Goal: Information Seeking & Learning: Learn about a topic

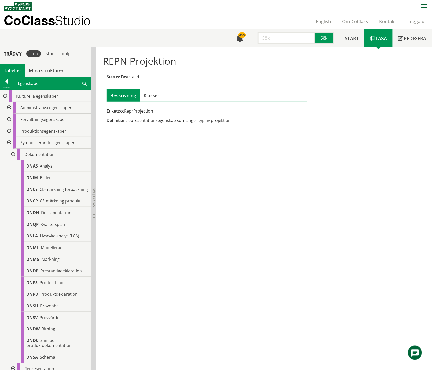
click at [273, 40] on input "text" at bounding box center [286, 38] width 58 height 12
type input "qr"
click at [325, 35] on button "Sök" at bounding box center [324, 38] width 19 height 12
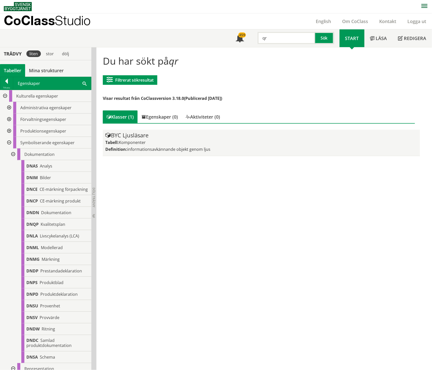
click at [152, 137] on div "BYC Ljusläsare Tabell: Komponenter Definition: informationsavkännande objekt ge…" at bounding box center [261, 142] width 312 height 21
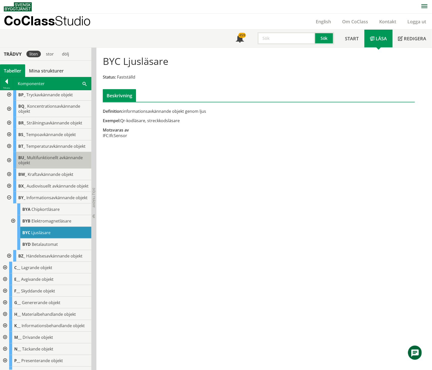
scroll to position [169, 0]
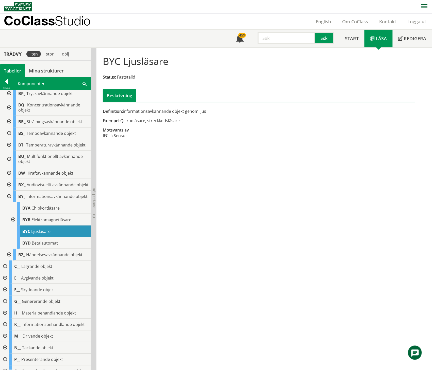
click at [14, 226] on div at bounding box center [12, 220] width 9 height 12
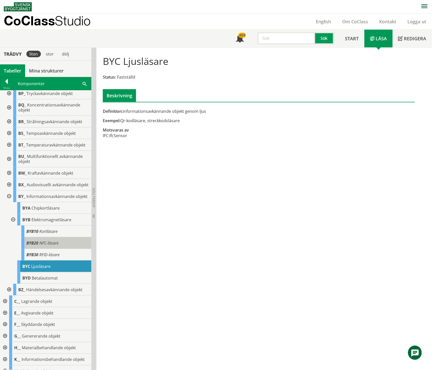
click at [46, 246] on span "NFC-läsare" at bounding box center [48, 243] width 19 height 6
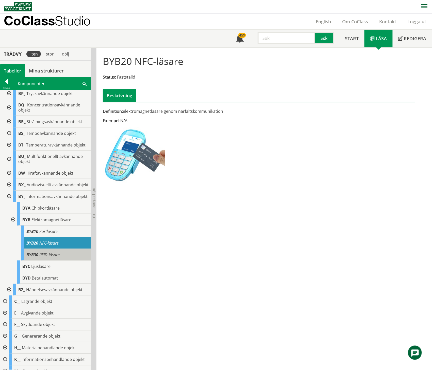
click at [46, 258] on span "RFID-läsare" at bounding box center [49, 255] width 20 height 6
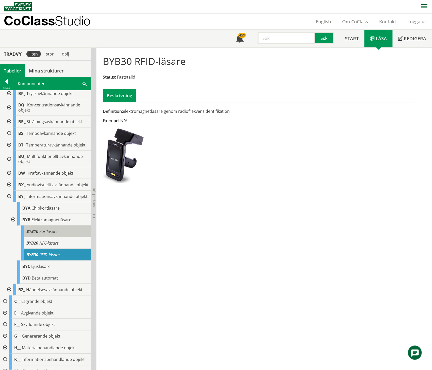
click at [45, 234] on span "Kortläsare" at bounding box center [48, 232] width 18 height 6
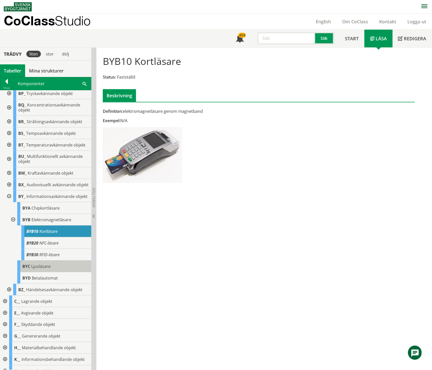
click at [42, 269] on span "Ljusläsare" at bounding box center [40, 267] width 19 height 6
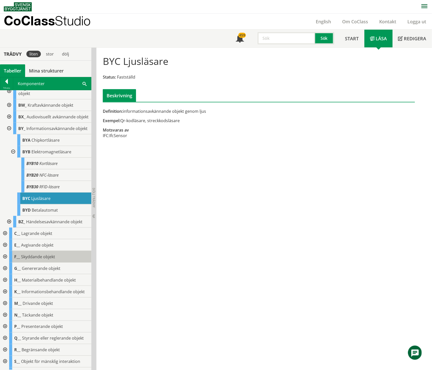
scroll to position [237, 0]
click at [5, 240] on div at bounding box center [4, 234] width 9 height 12
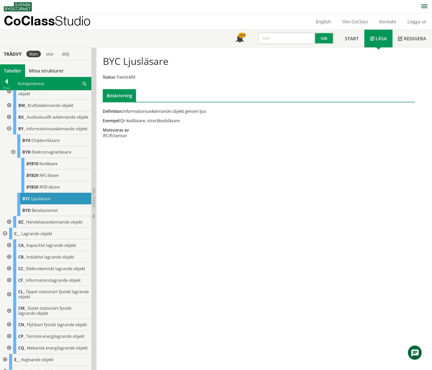
click at [8, 286] on div at bounding box center [8, 281] width 9 height 12
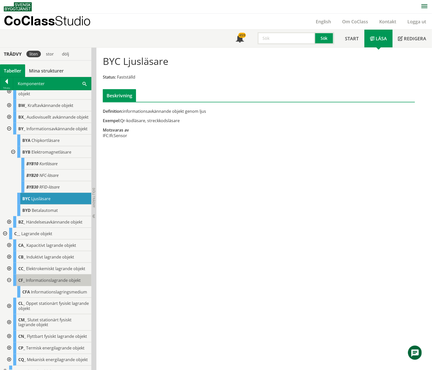
click at [46, 283] on span "Informationslagrande objekt" at bounding box center [53, 281] width 55 height 6
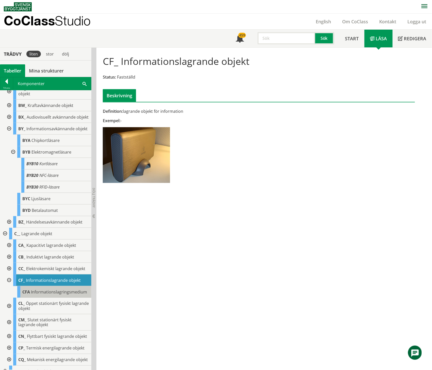
click at [39, 298] on div "CFA Informationslagringsmedium" at bounding box center [54, 292] width 74 height 12
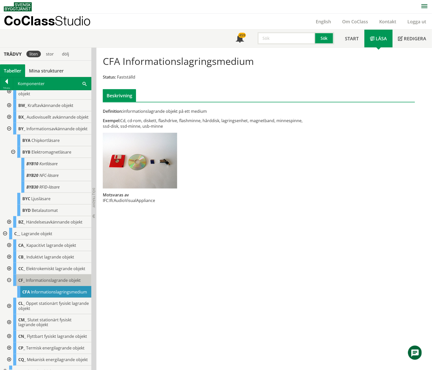
click at [39, 283] on span "Informationslagrande objekt" at bounding box center [53, 281] width 55 height 6
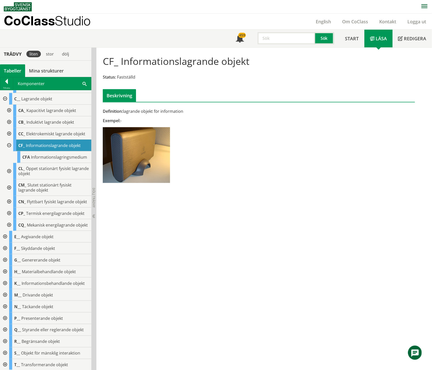
scroll to position [372, 0]
click at [31, 160] on span "Informationslagringsmedium" at bounding box center [59, 157] width 56 height 6
click at [45, 160] on span "Informationslagringsmedium" at bounding box center [59, 157] width 56 height 6
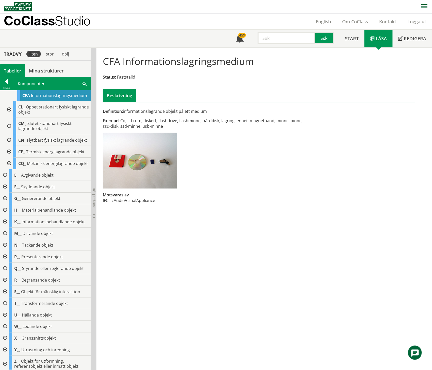
scroll to position [440, 0]
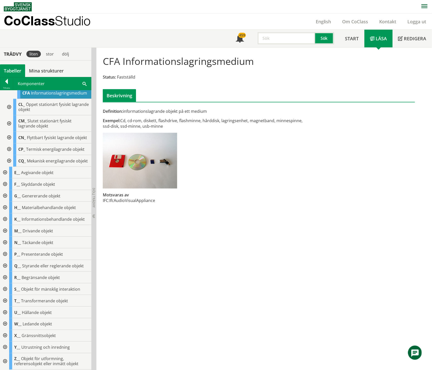
click at [4, 179] on div at bounding box center [4, 173] width 9 height 12
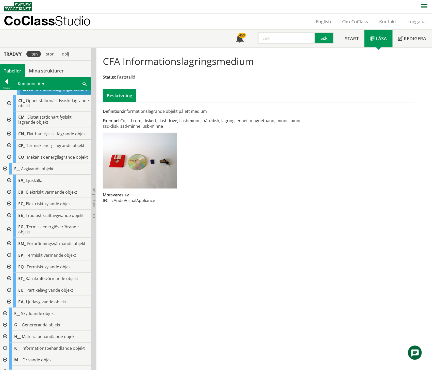
click at [9, 221] on div at bounding box center [8, 216] width 9 height 12
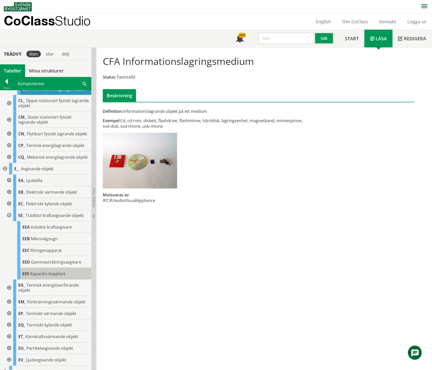
click at [47, 277] on span "Kapacitiv kopplare" at bounding box center [47, 274] width 35 height 6
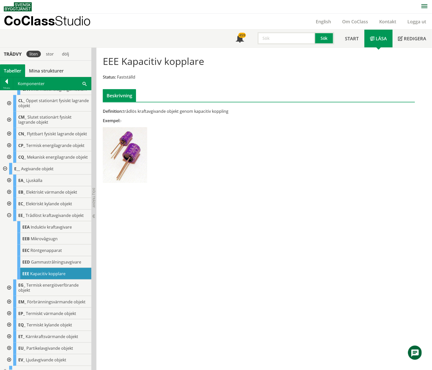
click at [8, 221] on div at bounding box center [8, 216] width 9 height 12
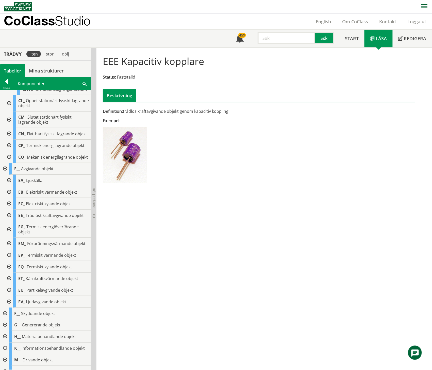
click at [10, 186] on div at bounding box center [8, 181] width 9 height 12
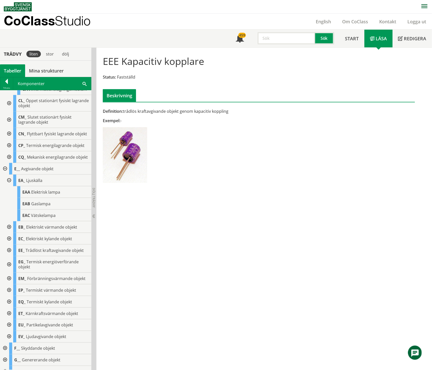
click at [10, 186] on div at bounding box center [8, 181] width 9 height 12
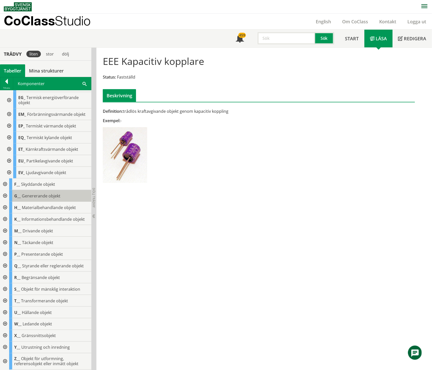
scroll to position [609, 0]
click at [6, 195] on div at bounding box center [4, 196] width 9 height 12
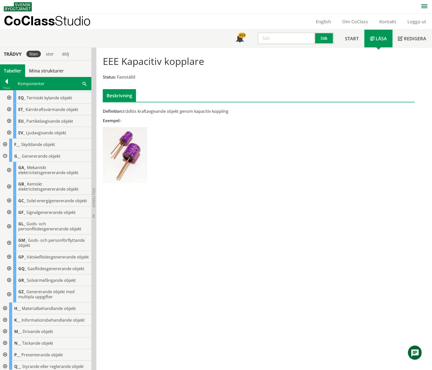
click at [9, 235] on div at bounding box center [8, 226] width 9 height 16
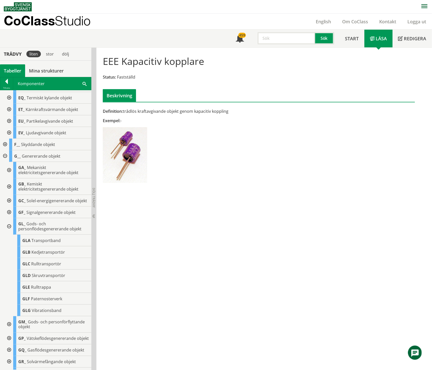
click at [9, 235] on div at bounding box center [8, 226] width 9 height 16
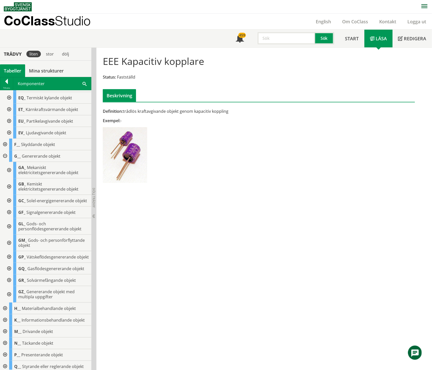
click at [6, 162] on div at bounding box center [4, 156] width 9 height 12
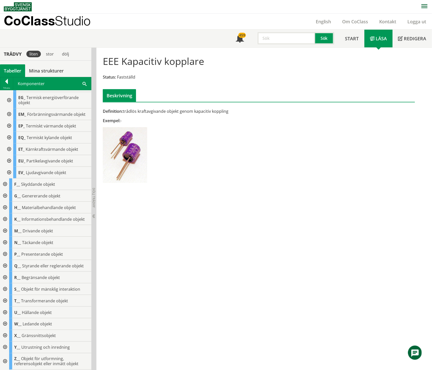
click at [5, 220] on div at bounding box center [4, 220] width 9 height 12
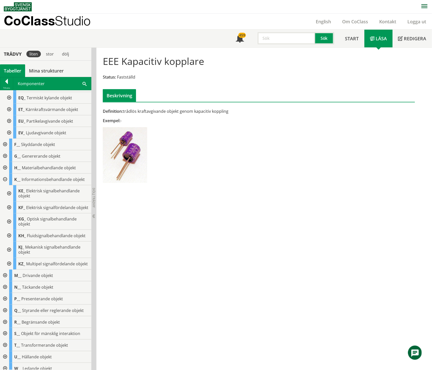
click at [9, 230] on div at bounding box center [8, 222] width 9 height 16
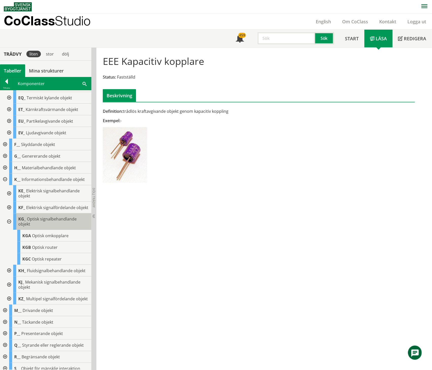
click at [50, 230] on div "KG_ Optisk signalbehandlande objekt" at bounding box center [52, 222] width 78 height 16
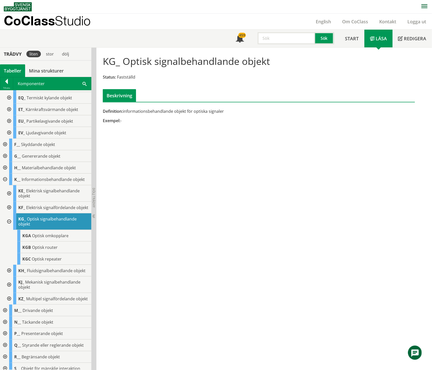
click at [10, 230] on div at bounding box center [8, 222] width 9 height 16
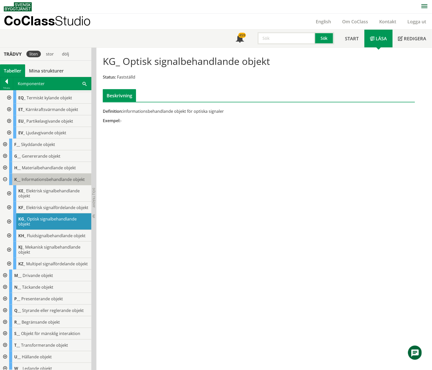
click at [51, 182] on span "Informationsbehandlande objekt" at bounding box center [53, 180] width 63 height 6
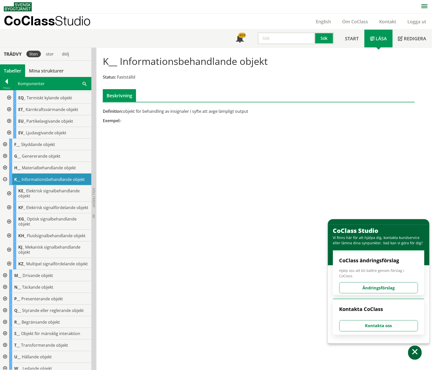
click at [8, 230] on div at bounding box center [8, 222] width 9 height 16
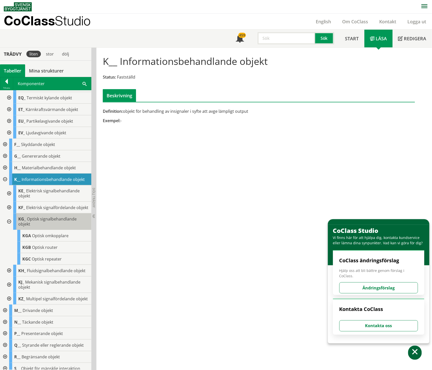
click at [54, 230] on div "KG_ Optisk signalbehandlande objekt" at bounding box center [52, 222] width 78 height 16
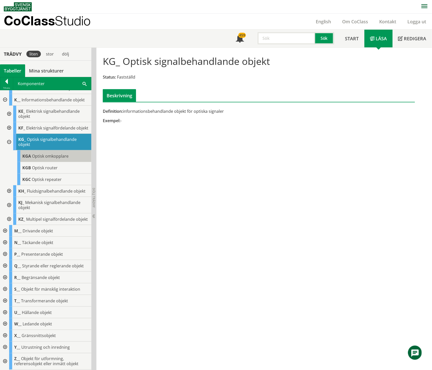
scroll to position [710, 0]
click at [51, 159] on span "Optisk omkopplare" at bounding box center [50, 156] width 37 height 6
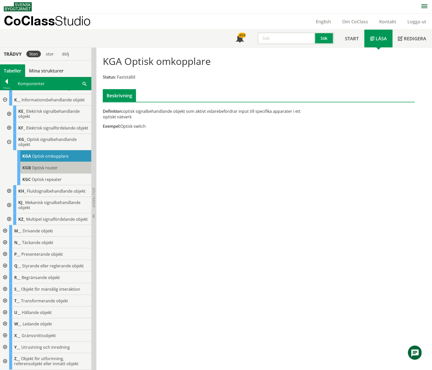
click at [44, 171] on span "Optisk router" at bounding box center [45, 168] width 26 height 6
click at [63, 174] on div "KGB Optisk router" at bounding box center [54, 168] width 74 height 12
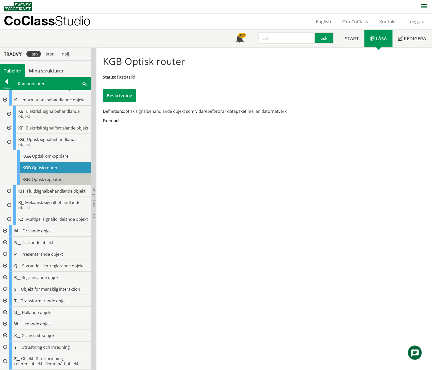
click at [57, 182] on span "Optisk repeater" at bounding box center [47, 180] width 30 height 6
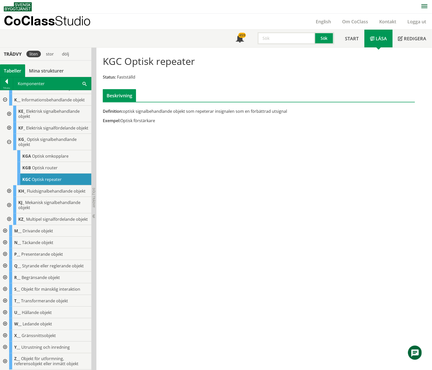
click at [11, 150] on div at bounding box center [8, 142] width 9 height 16
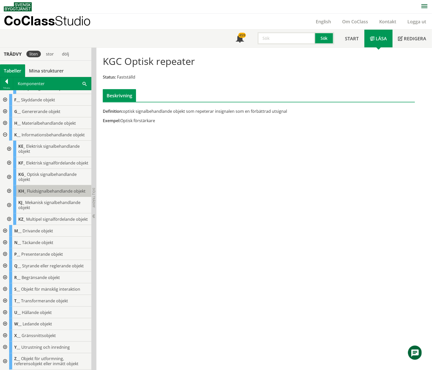
scroll to position [708, 0]
click at [5, 253] on div at bounding box center [4, 255] width 9 height 12
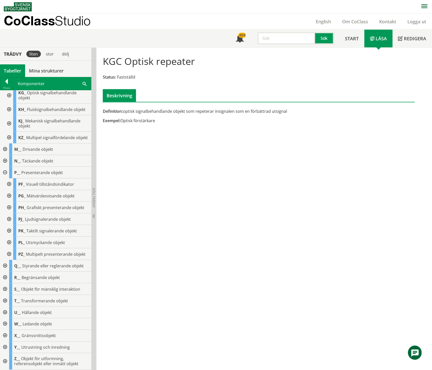
scroll to position [795, 0]
click at [9, 203] on div at bounding box center [8, 208] width 9 height 12
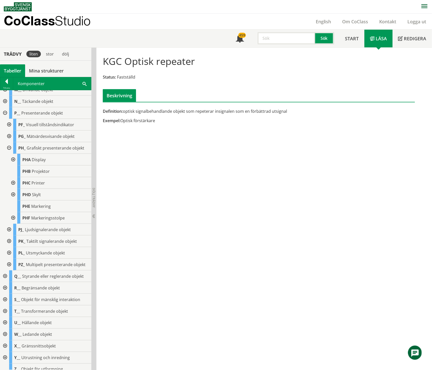
click at [15, 201] on div at bounding box center [12, 195] width 9 height 12
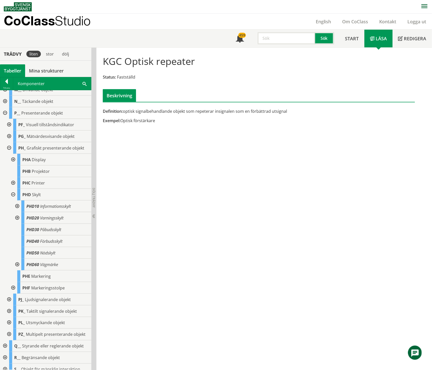
click at [16, 212] on div at bounding box center [16, 207] width 9 height 12
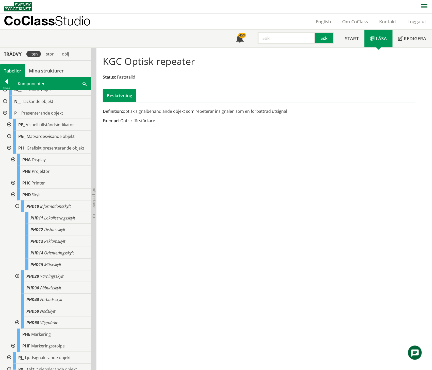
click at [16, 212] on div at bounding box center [16, 207] width 9 height 12
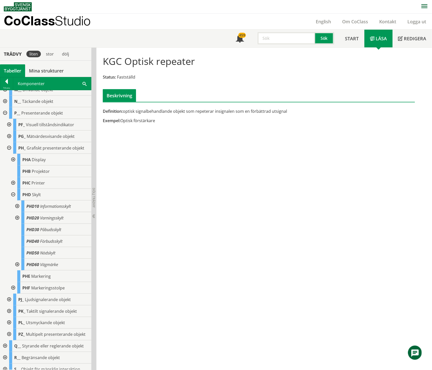
click at [13, 201] on div at bounding box center [12, 195] width 9 height 12
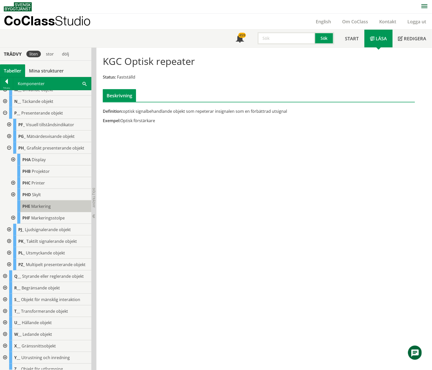
click at [39, 209] on span "Markering" at bounding box center [41, 207] width 20 height 6
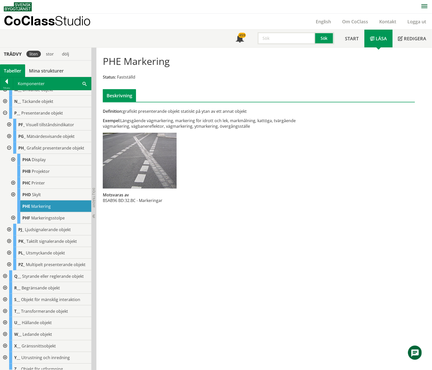
click at [12, 166] on div at bounding box center [12, 160] width 9 height 12
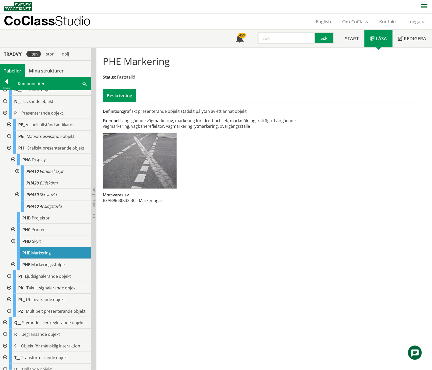
click at [17, 177] on div at bounding box center [16, 172] width 9 height 12
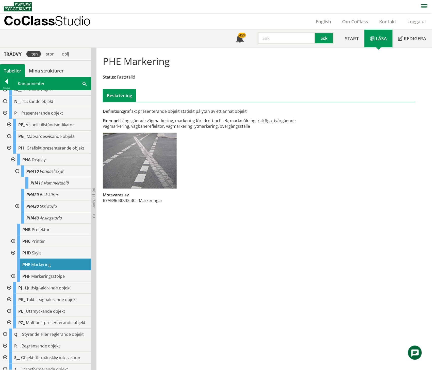
click at [17, 177] on div at bounding box center [16, 172] width 9 height 12
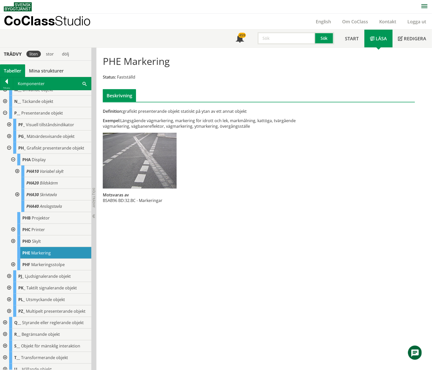
click at [18, 201] on div at bounding box center [16, 195] width 9 height 12
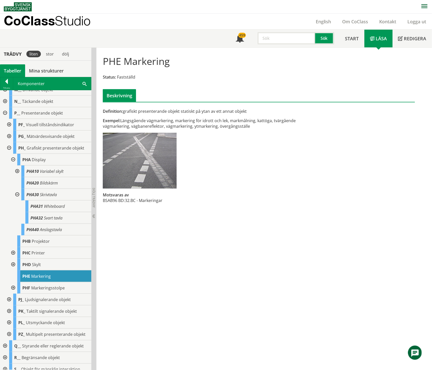
click at [18, 201] on div at bounding box center [16, 195] width 9 height 12
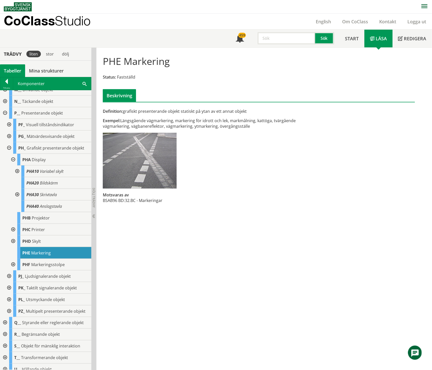
click at [12, 166] on div at bounding box center [12, 160] width 9 height 12
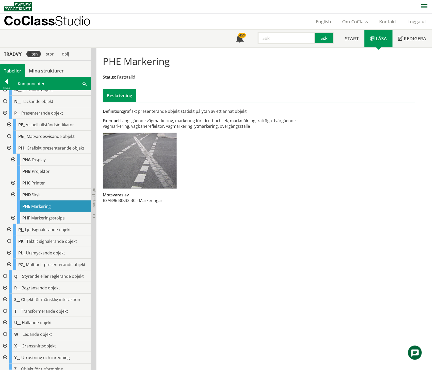
click at [13, 201] on div at bounding box center [12, 195] width 9 height 12
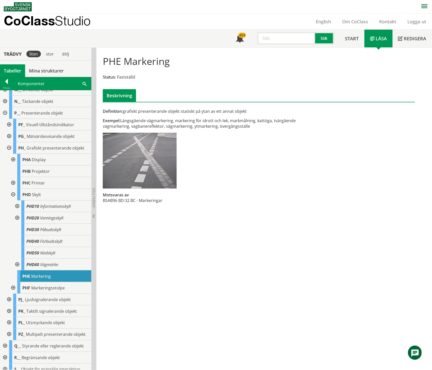
click at [13, 201] on div at bounding box center [12, 195] width 9 height 12
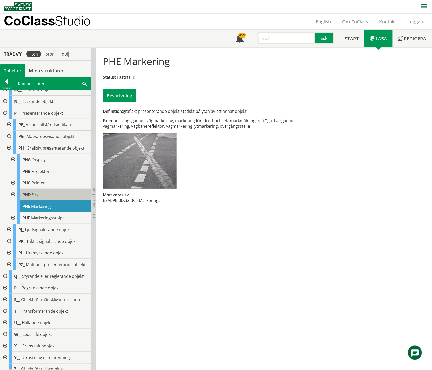
click at [39, 198] on span "Skylt" at bounding box center [36, 195] width 9 height 6
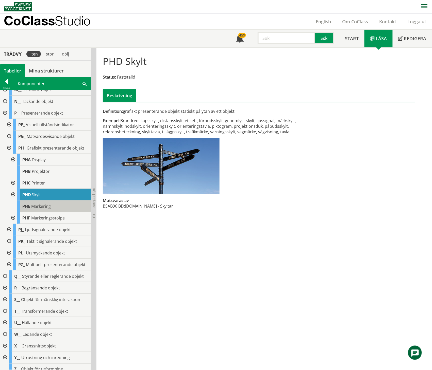
click at [45, 209] on span "Markering" at bounding box center [41, 207] width 20 height 6
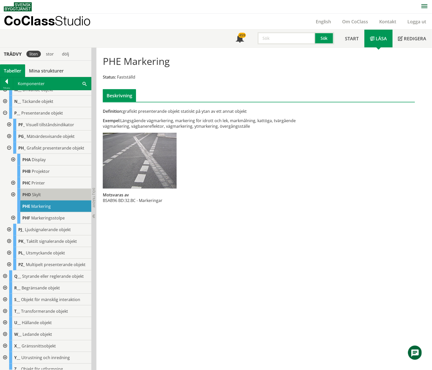
click at [46, 201] on div "PHD Skylt" at bounding box center [54, 195] width 74 height 12
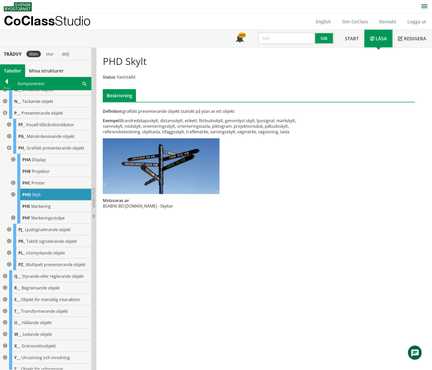
click at [13, 201] on div at bounding box center [12, 195] width 9 height 12
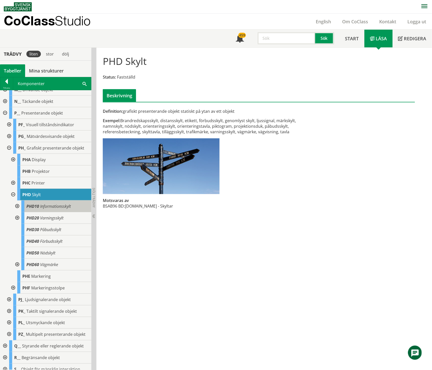
click at [50, 209] on span "Informationsskylt" at bounding box center [55, 207] width 31 height 6
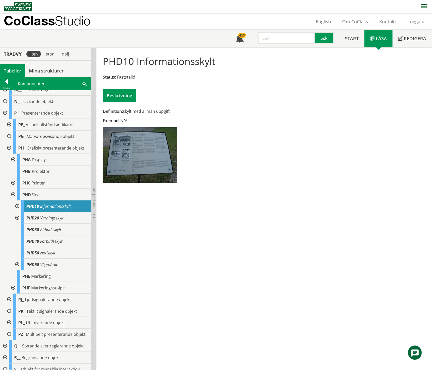
click at [18, 212] on div at bounding box center [16, 207] width 9 height 12
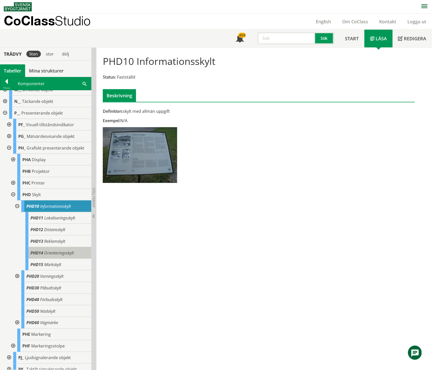
click at [68, 256] on span "Orienteringsskylt" at bounding box center [59, 253] width 30 height 6
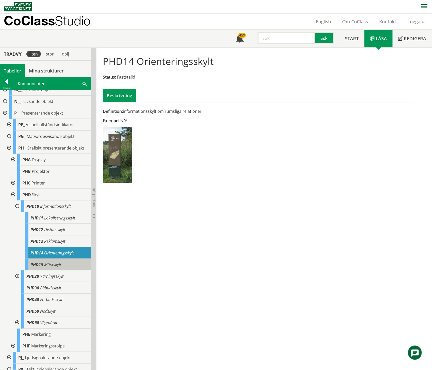
click at [56, 268] on span "Märkskylt" at bounding box center [52, 265] width 17 height 6
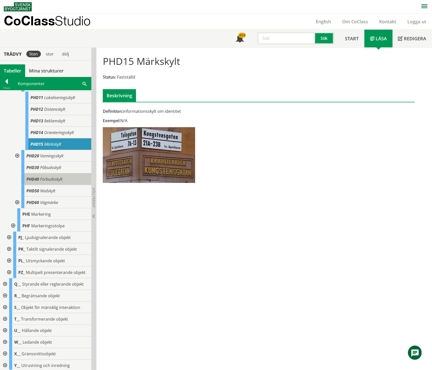
scroll to position [930, 0]
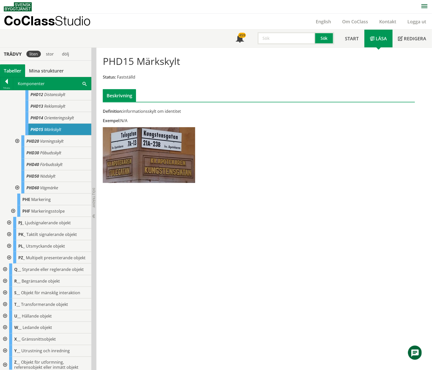
click at [9, 264] on div at bounding box center [8, 258] width 9 height 12
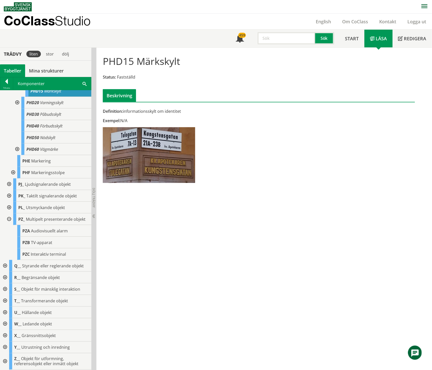
scroll to position [1028, 0]
click at [50, 217] on span "Multipelt presenterande objekt" at bounding box center [56, 220] width 60 height 6
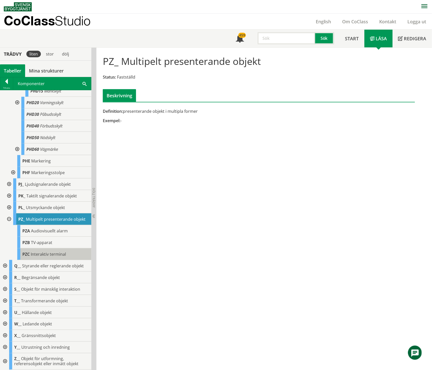
click at [52, 254] on span "Interaktiv terminal" at bounding box center [48, 255] width 35 height 6
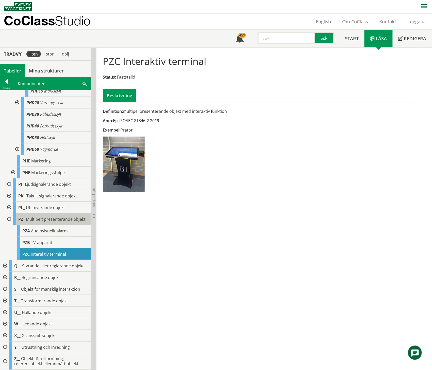
click at [47, 218] on div "PZ_ Multipelt presenterande objekt" at bounding box center [52, 220] width 78 height 12
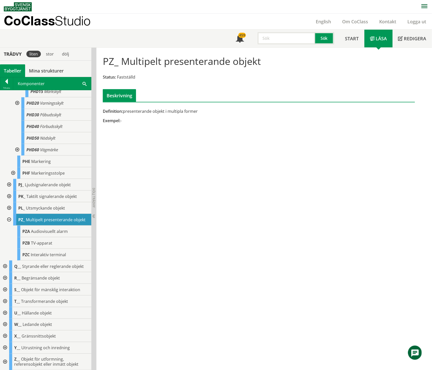
scroll to position [1028, 0]
click at [4, 289] on div at bounding box center [4, 290] width 9 height 12
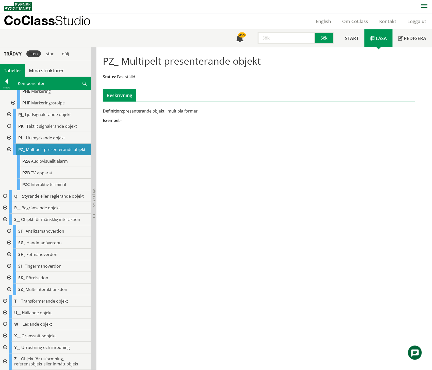
scroll to position [1097, 0]
click at [9, 289] on div at bounding box center [8, 290] width 9 height 12
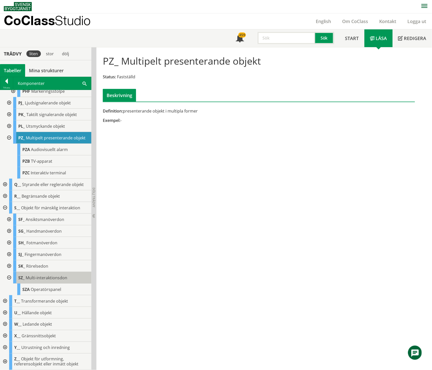
click at [43, 281] on span "Multi-interaktionsdon" at bounding box center [47, 278] width 42 height 6
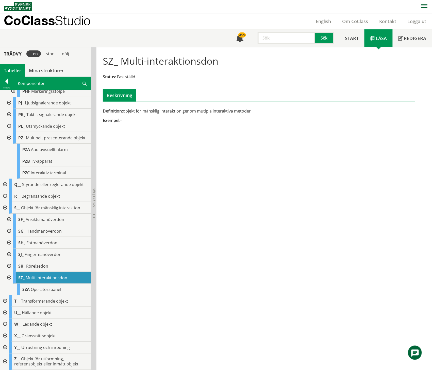
click at [10, 272] on div at bounding box center [8, 267] width 9 height 12
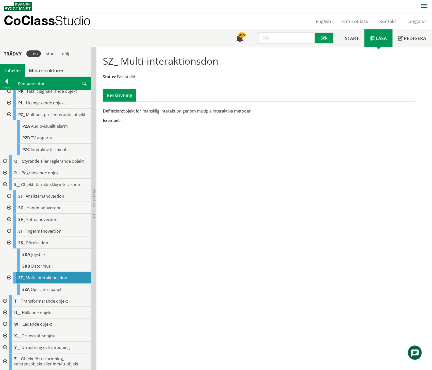
click at [10, 249] on div at bounding box center [8, 243] width 9 height 12
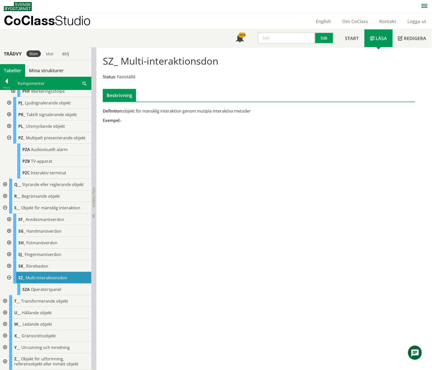
click at [10, 261] on div at bounding box center [8, 255] width 9 height 12
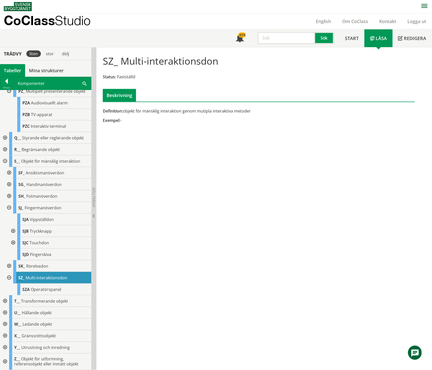
click at [10, 214] on div at bounding box center [8, 208] width 9 height 12
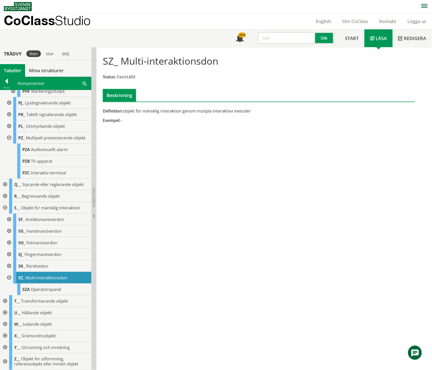
click at [10, 249] on div at bounding box center [8, 243] width 9 height 12
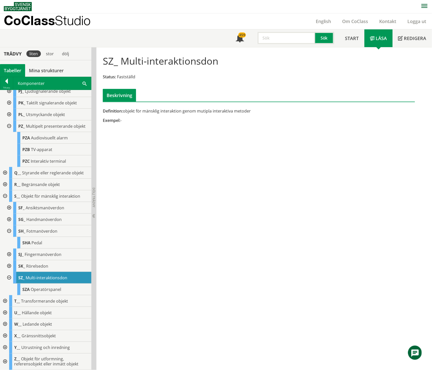
click at [10, 237] on div at bounding box center [8, 232] width 9 height 12
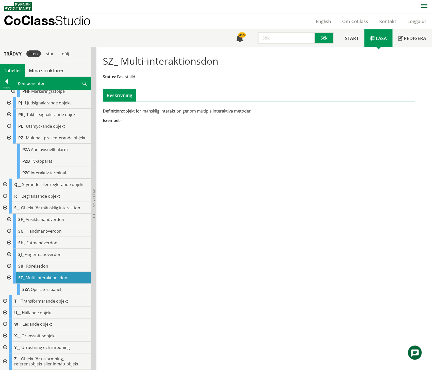
click at [10, 237] on div at bounding box center [8, 232] width 9 height 12
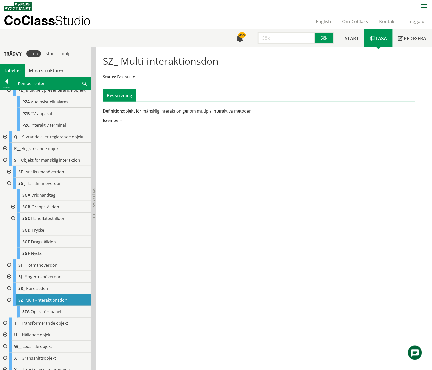
click at [12, 213] on div at bounding box center [12, 207] width 9 height 12
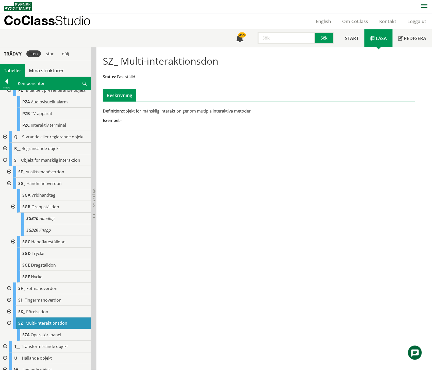
click at [12, 213] on div at bounding box center [12, 207] width 9 height 12
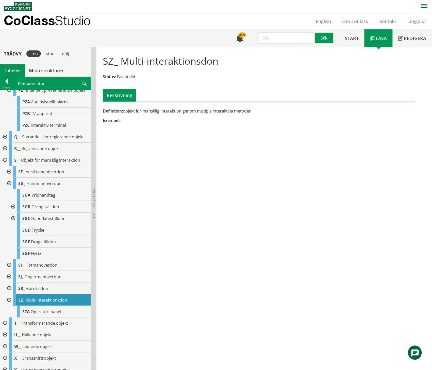
click at [13, 225] on div at bounding box center [12, 219] width 9 height 12
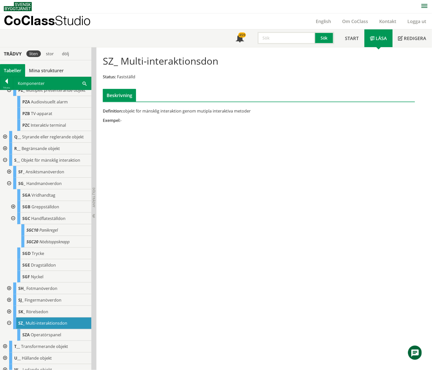
click at [13, 225] on div at bounding box center [12, 219] width 9 height 12
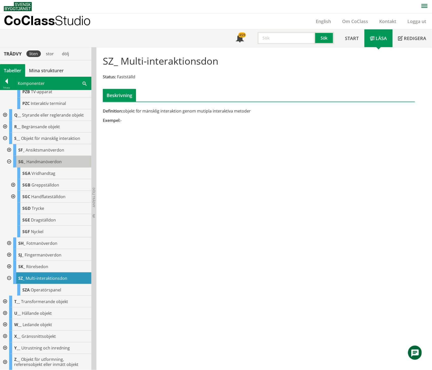
scroll to position [1179, 0]
click at [4, 315] on div at bounding box center [4, 313] width 9 height 12
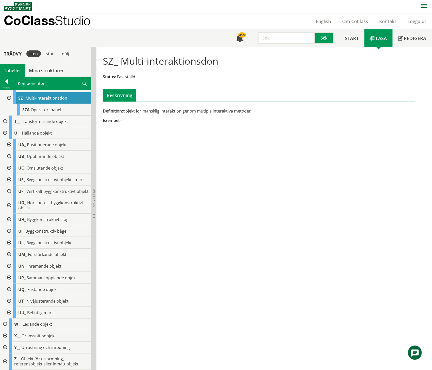
scroll to position [0, 0]
click at [9, 150] on div at bounding box center [8, 145] width 9 height 12
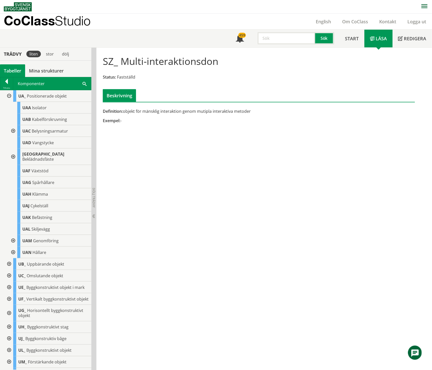
click at [14, 259] on div at bounding box center [12, 253] width 9 height 12
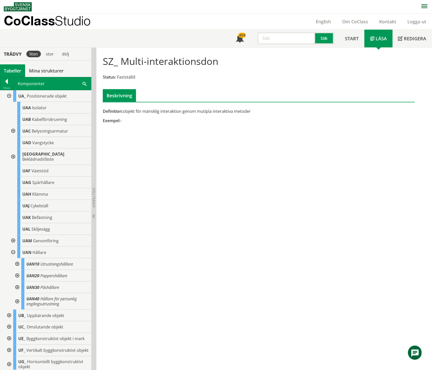
click at [18, 270] on div at bounding box center [16, 265] width 9 height 12
click at [47, 267] on span "Utrustningshållare" at bounding box center [56, 265] width 33 height 6
click at [9, 102] on div at bounding box center [8, 96] width 9 height 12
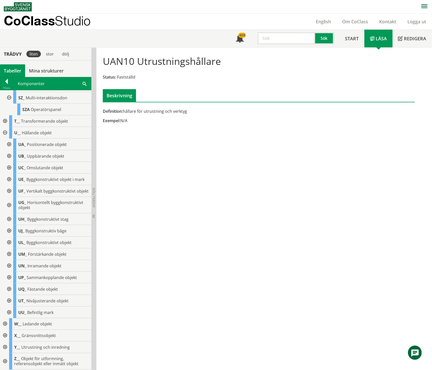
click at [9, 284] on div at bounding box center [8, 278] width 9 height 12
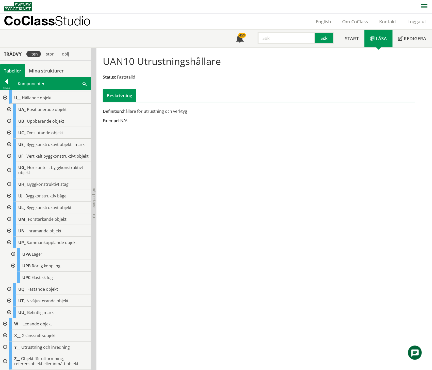
click at [14, 260] on div at bounding box center [12, 255] width 9 height 12
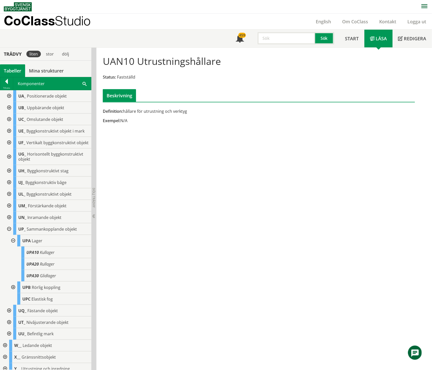
click at [14, 247] on div at bounding box center [12, 241] width 9 height 12
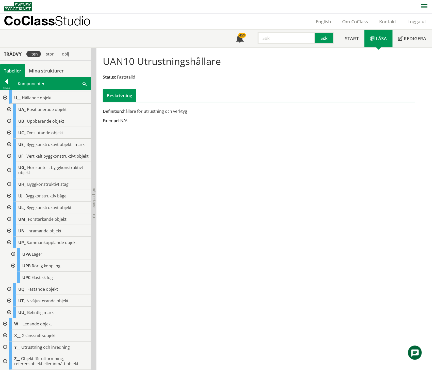
click at [14, 272] on div at bounding box center [12, 266] width 9 height 12
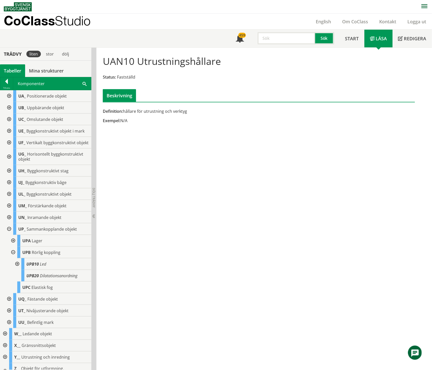
click at [14, 259] on div at bounding box center [12, 253] width 9 height 12
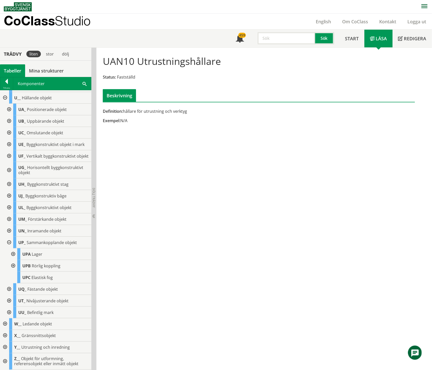
click at [9, 295] on div at bounding box center [8, 290] width 9 height 12
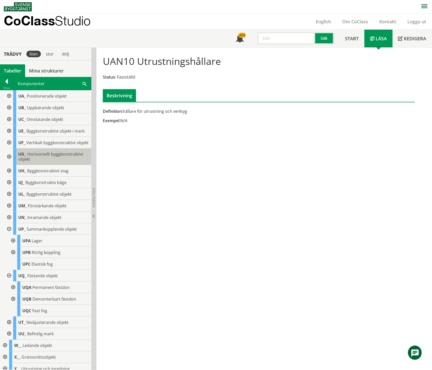
scroll to position [1435, 0]
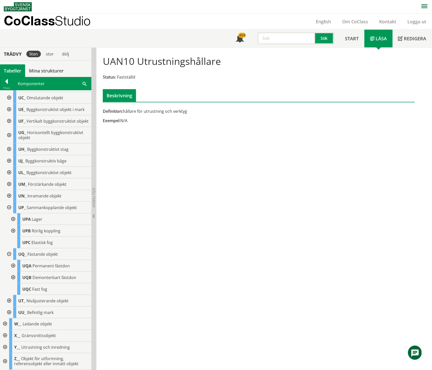
click at [13, 265] on div at bounding box center [12, 266] width 9 height 12
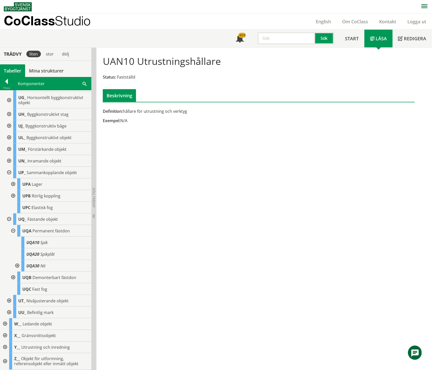
click at [12, 237] on div at bounding box center [12, 231] width 9 height 12
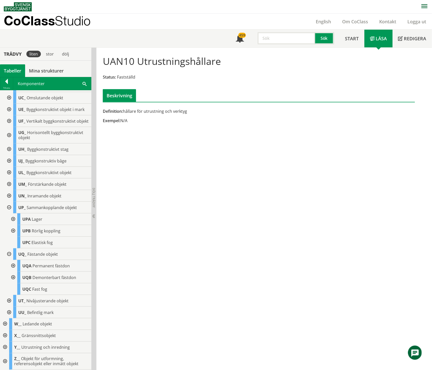
click at [10, 208] on div at bounding box center [8, 208] width 9 height 12
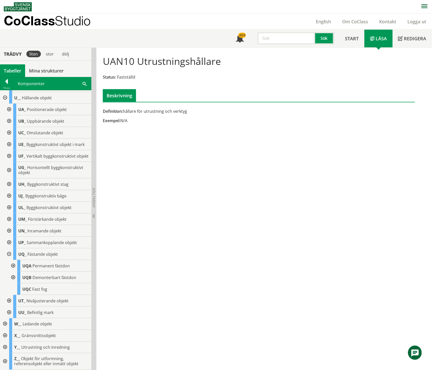
click at [10, 254] on div at bounding box center [8, 255] width 9 height 12
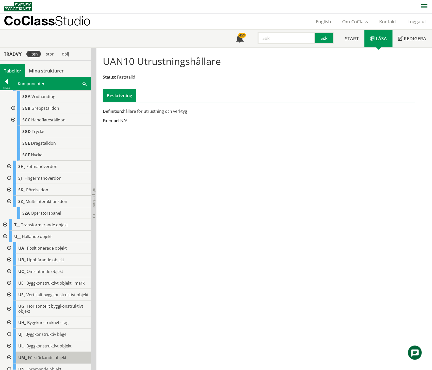
scroll to position [1196, 0]
click at [5, 243] on div at bounding box center [4, 237] width 9 height 12
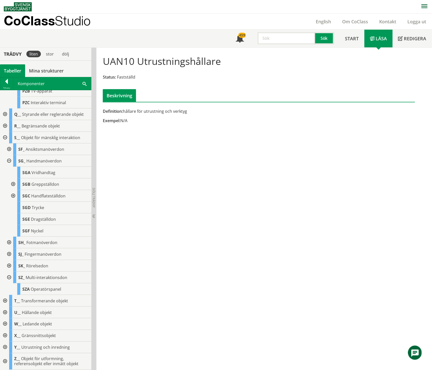
click at [6, 300] on div at bounding box center [4, 301] width 9 height 12
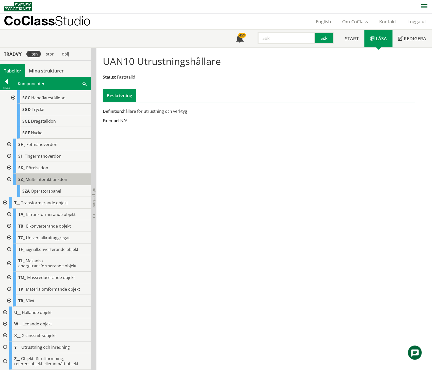
scroll to position [1278, 0]
click at [10, 250] on div at bounding box center [8, 250] width 9 height 12
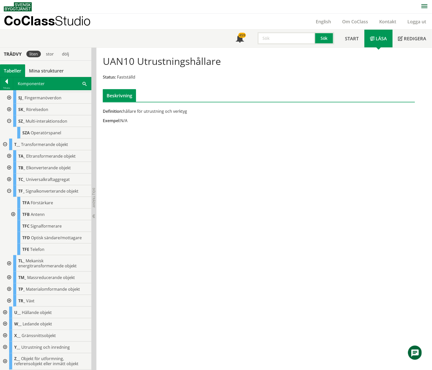
click at [13, 220] on div at bounding box center [12, 215] width 9 height 12
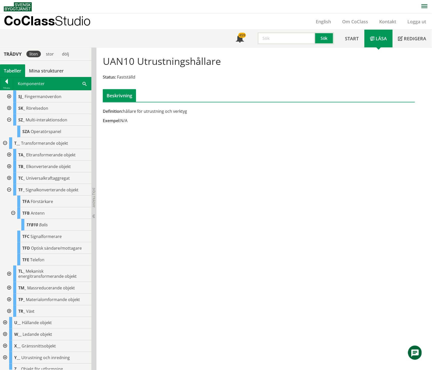
click at [13, 219] on div at bounding box center [12, 214] width 9 height 12
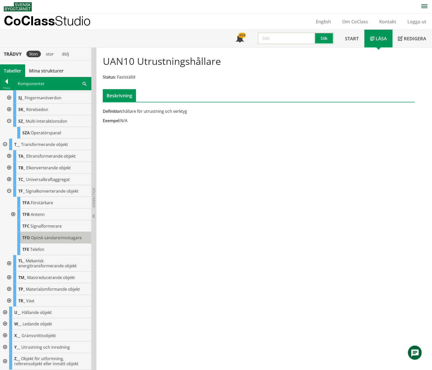
click at [43, 241] on span "Optisk sändare/mottagare" at bounding box center [56, 238] width 51 height 6
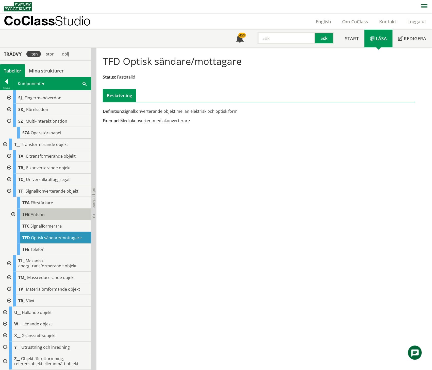
scroll to position [1337, 0]
click at [9, 167] on div at bounding box center [8, 168] width 9 height 12
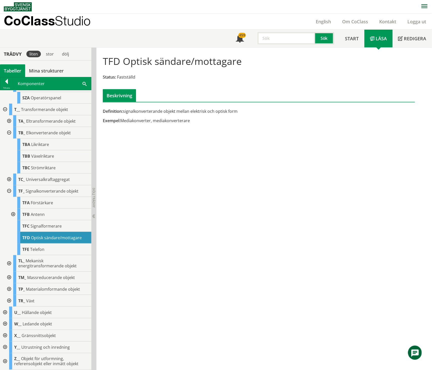
click at [9, 139] on div at bounding box center [8, 133] width 9 height 12
click at [9, 155] on div at bounding box center [8, 156] width 9 height 12
click at [9, 115] on div at bounding box center [8, 110] width 9 height 12
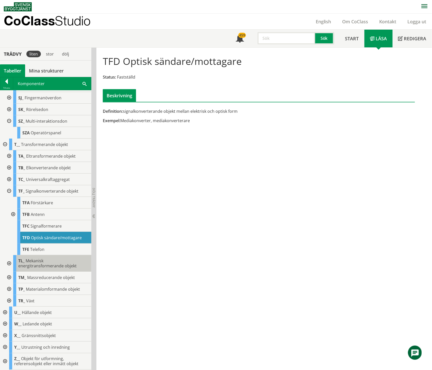
scroll to position [1336, 0]
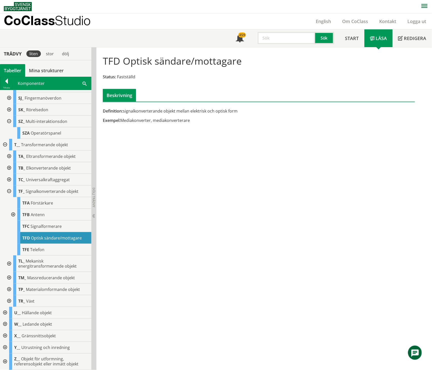
click at [9, 288] on div at bounding box center [8, 290] width 9 height 12
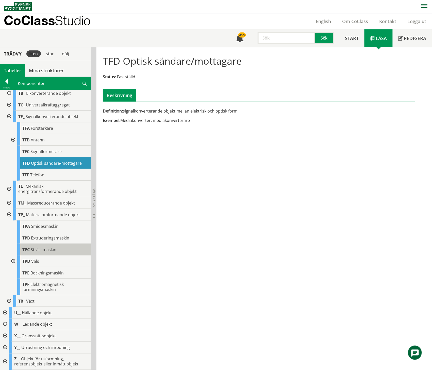
scroll to position [1411, 0]
click at [8, 215] on div at bounding box center [8, 215] width 9 height 12
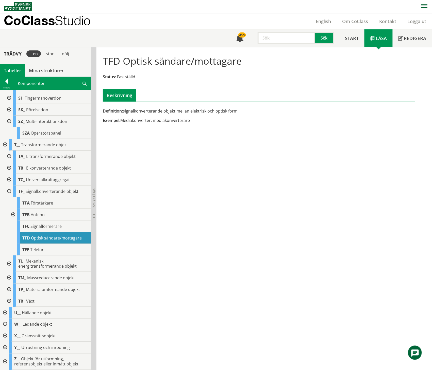
click at [5, 312] on div at bounding box center [4, 313] width 9 height 12
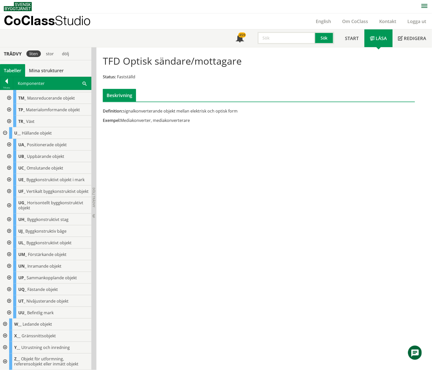
scroll to position [1521, 0]
click at [9, 139] on div at bounding box center [8, 145] width 9 height 12
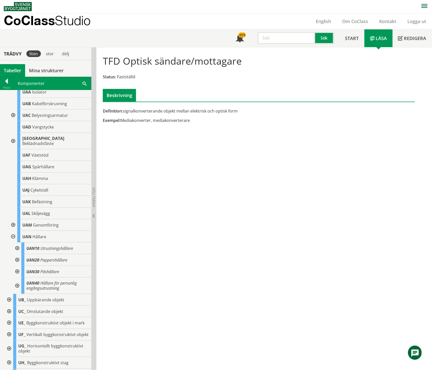
click at [9, 86] on div at bounding box center [8, 81] width 9 height 12
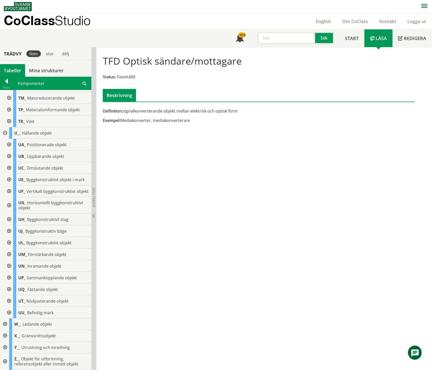
click at [5, 127] on div at bounding box center [4, 133] width 9 height 12
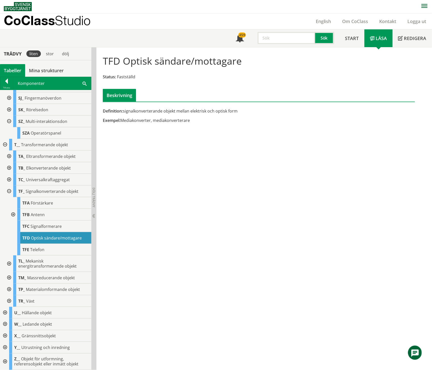
scroll to position [1336, 0]
click at [5, 326] on div at bounding box center [4, 325] width 9 height 12
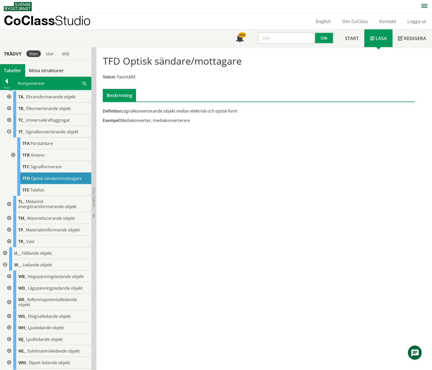
scroll to position [1502, 0]
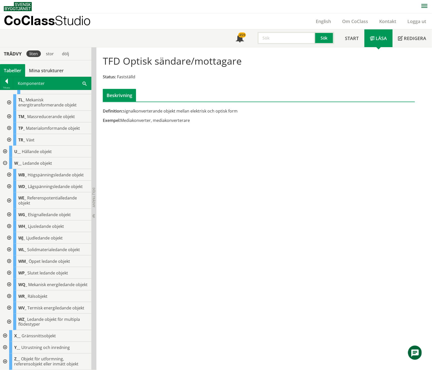
click at [5, 158] on div at bounding box center [4, 164] width 9 height 12
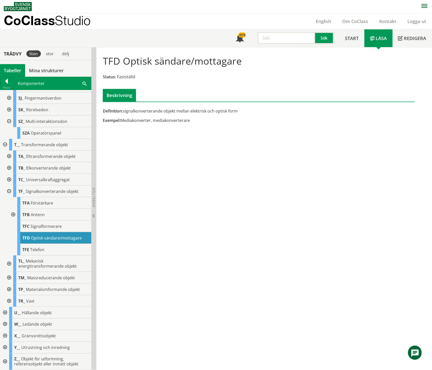
scroll to position [1336, 0]
click at [4, 336] on div at bounding box center [4, 337] width 9 height 12
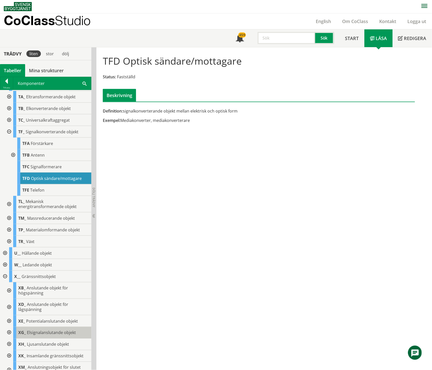
scroll to position [1496, 0]
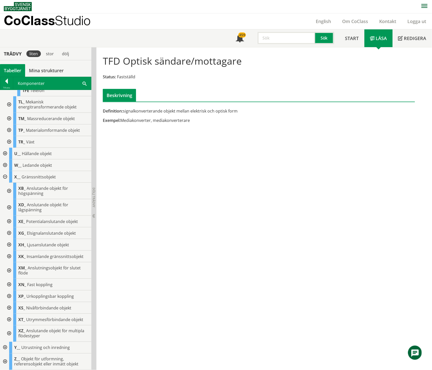
click at [9, 257] on div at bounding box center [8, 257] width 9 height 12
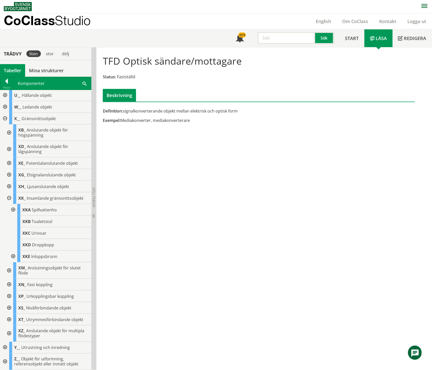
scroll to position [1521, 0]
click at [8, 204] on div at bounding box center [8, 199] width 9 height 12
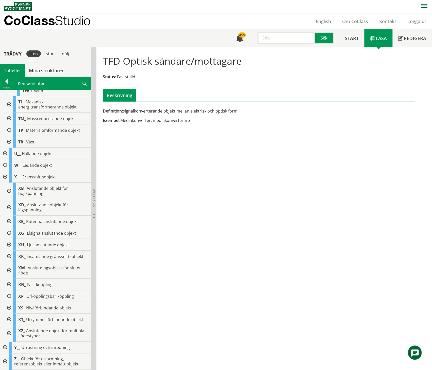
click at [7, 334] on div at bounding box center [8, 334] width 9 height 16
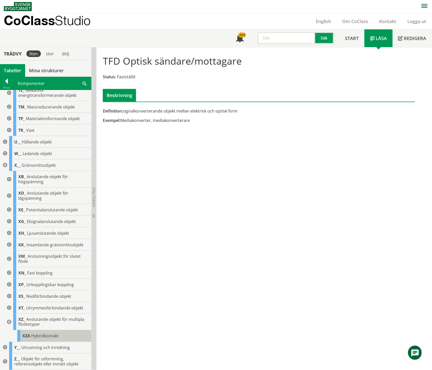
click at [42, 335] on span "Hybridkontakt" at bounding box center [44, 337] width 27 height 6
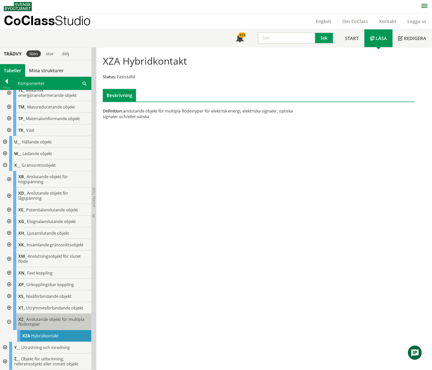
click at [42, 322] on span "Anslutande objekt för multipla flödestyper" at bounding box center [51, 322] width 66 height 11
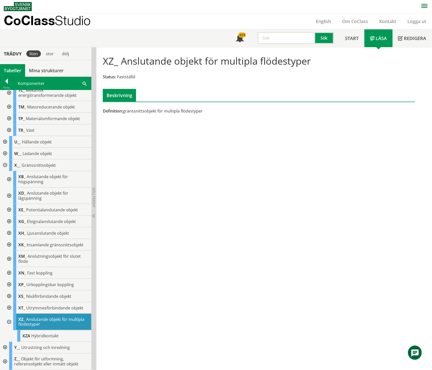
click at [8, 321] on div at bounding box center [8, 322] width 9 height 16
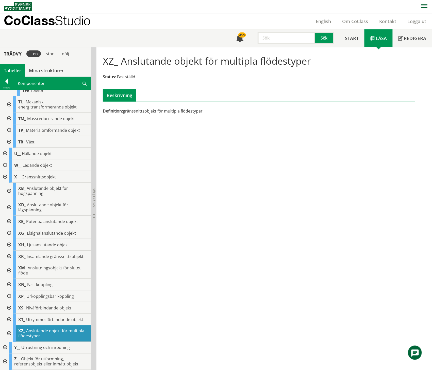
scroll to position [1496, 0]
click at [3, 362] on div at bounding box center [4, 362] width 9 height 16
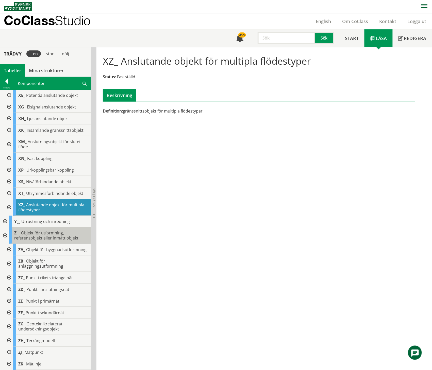
scroll to position [1627, 0]
click at [8, 353] on div at bounding box center [8, 353] width 9 height 12
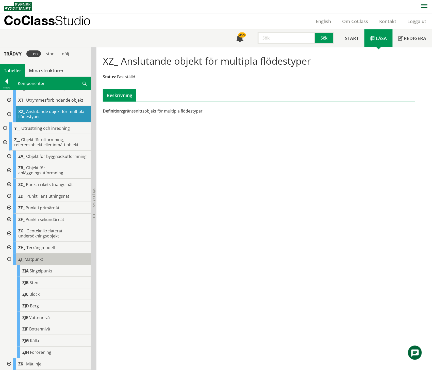
scroll to position [1720, 0]
click at [8, 261] on div at bounding box center [8, 260] width 9 height 12
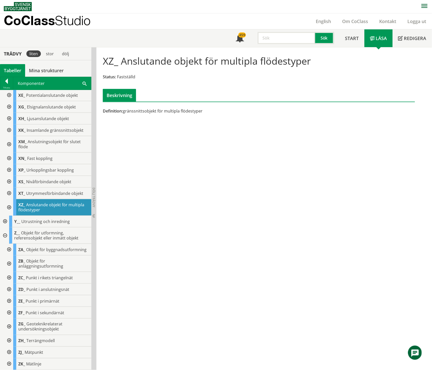
click at [9, 327] on div at bounding box center [8, 327] width 9 height 16
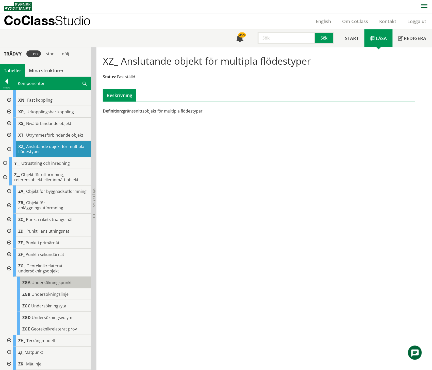
click at [56, 284] on span "Undersökningspunkt" at bounding box center [51, 283] width 40 height 6
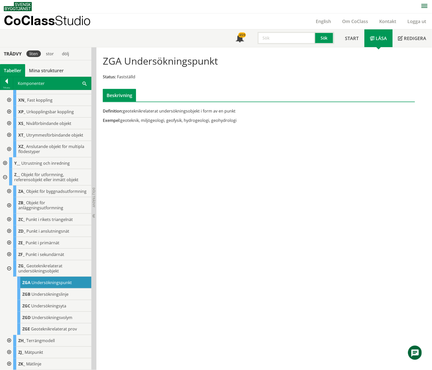
click at [8, 268] on div at bounding box center [8, 269] width 9 height 16
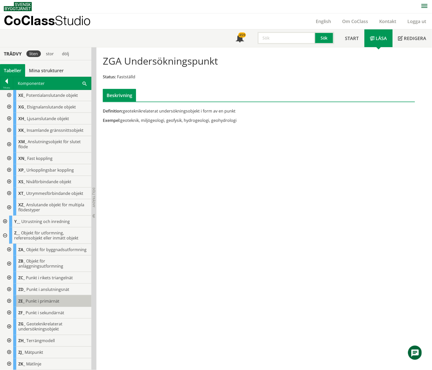
scroll to position [1627, 0]
click at [8, 352] on div at bounding box center [8, 353] width 9 height 12
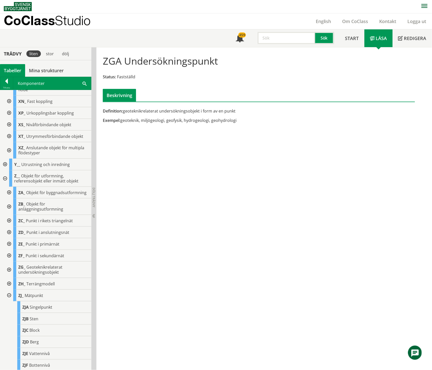
scroll to position [1619, 0]
